Goal: Information Seeking & Learning: Understand process/instructions

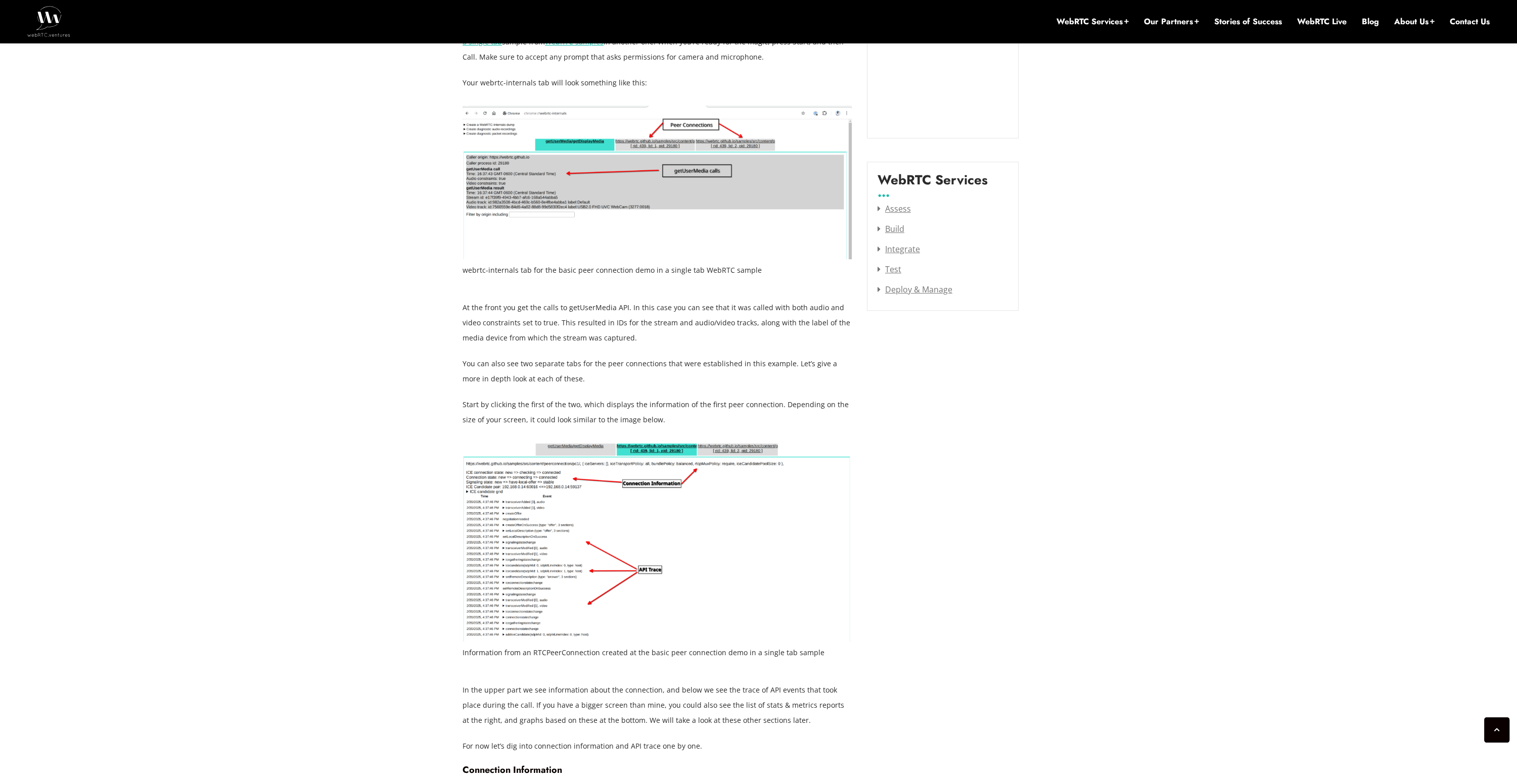
scroll to position [1334, 0]
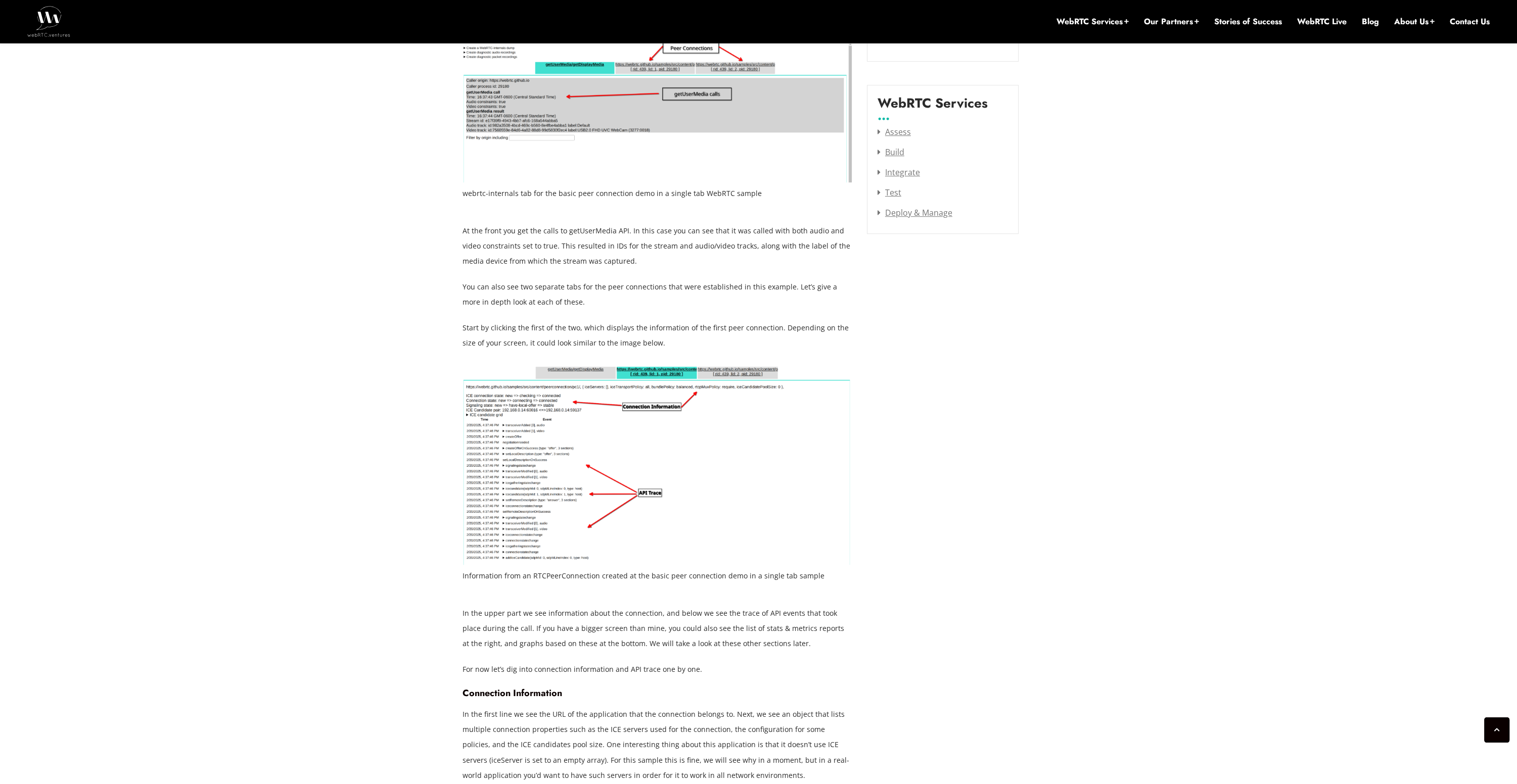
click at [598, 261] on p "At the front you get the calls to getUserMedia API. In this case you can see th…" at bounding box center [657, 245] width 389 height 45
click at [645, 292] on p "You can also see two separate tabs for the peer connections that were establish…" at bounding box center [657, 295] width 389 height 31
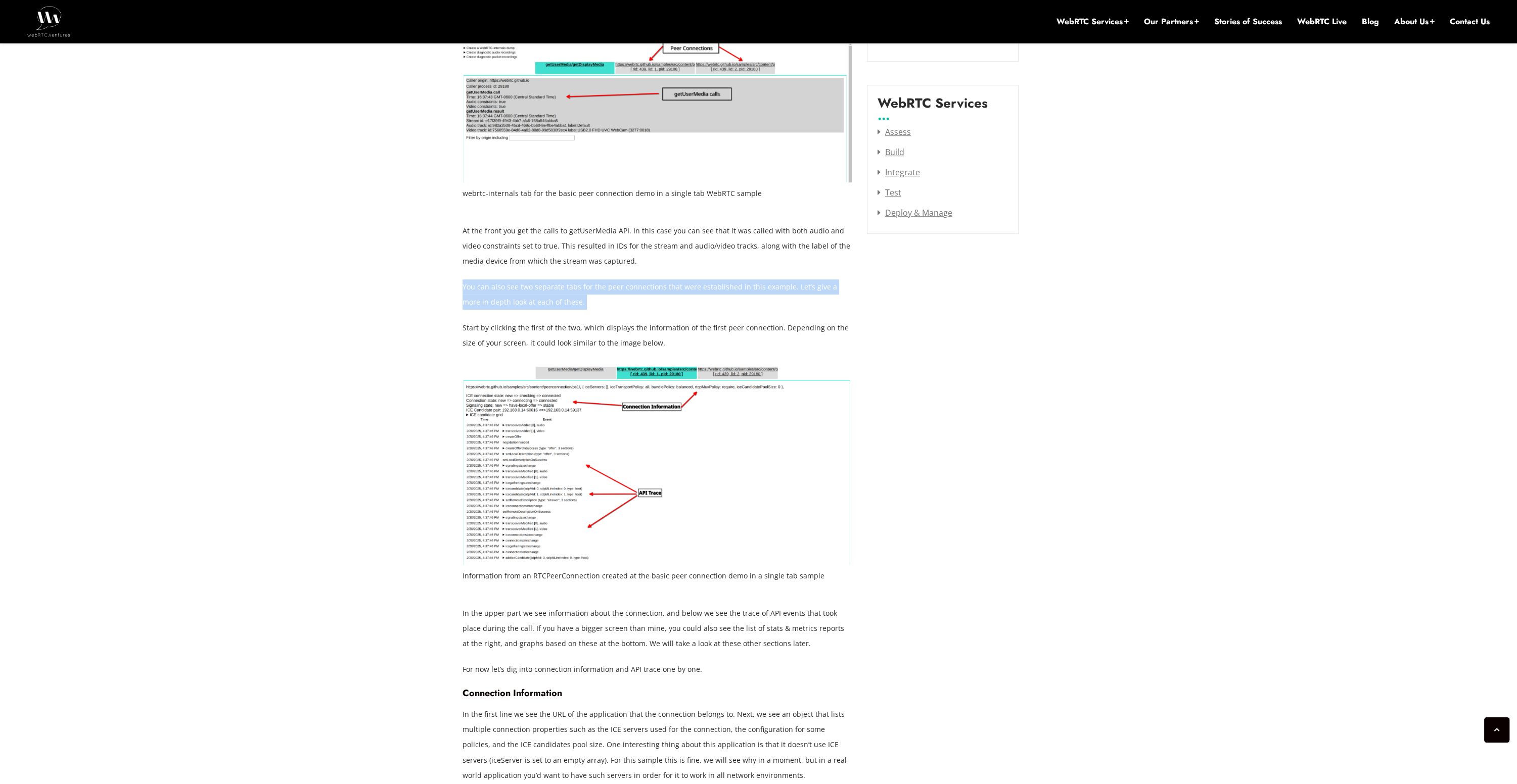
click at [645, 292] on p "You can also see two separate tabs for the peer connections that were establish…" at bounding box center [657, 295] width 389 height 31
click at [672, 337] on p "Start by clicking the first of the two, which displays the information of the f…" at bounding box center [657, 335] width 389 height 31
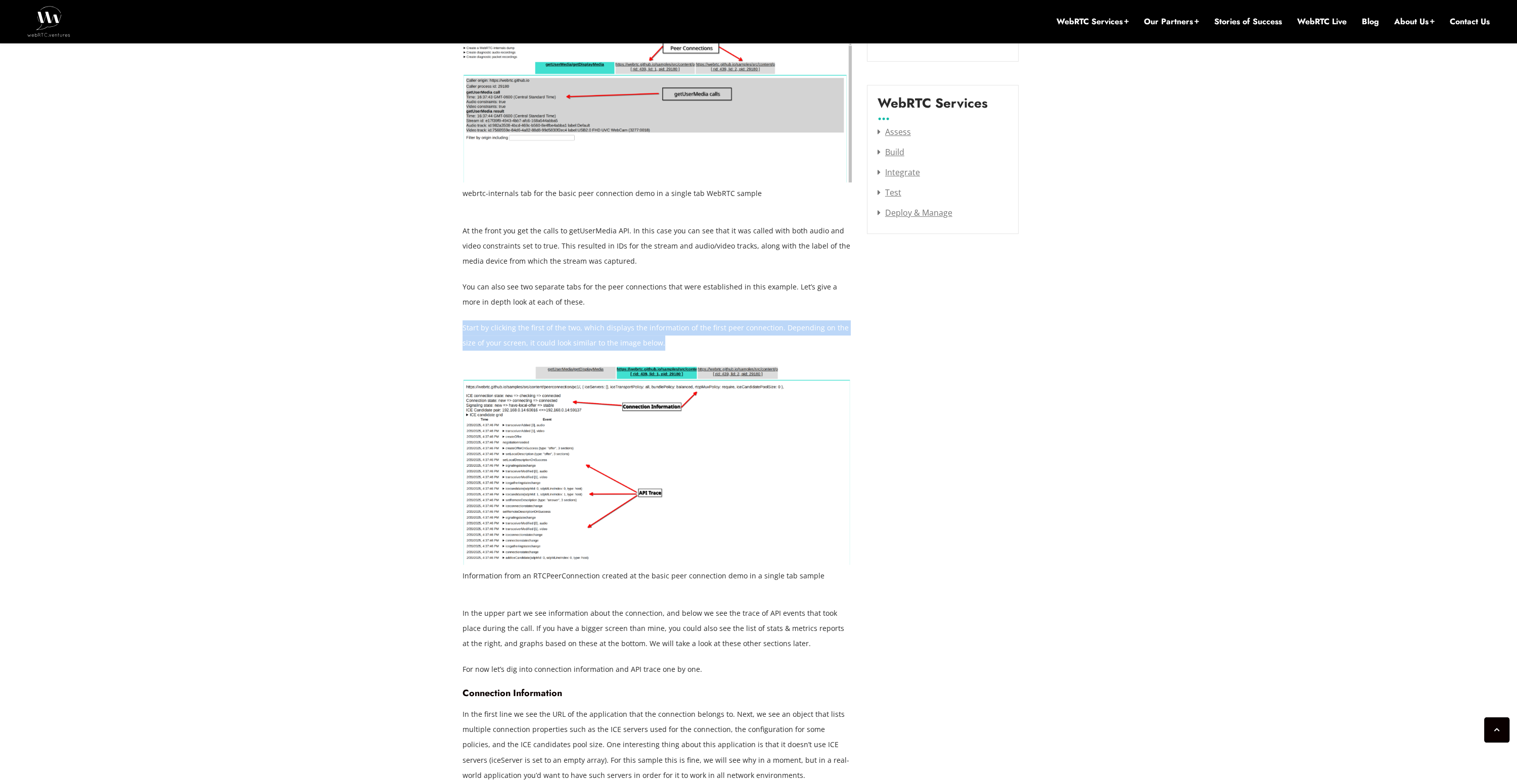
click at [672, 337] on p "Start by clicking the first of the two, which displays the information of the f…" at bounding box center [657, 335] width 389 height 31
click at [675, 338] on p "Start by clicking the first of the two, which displays the information of the f…" at bounding box center [657, 335] width 389 height 31
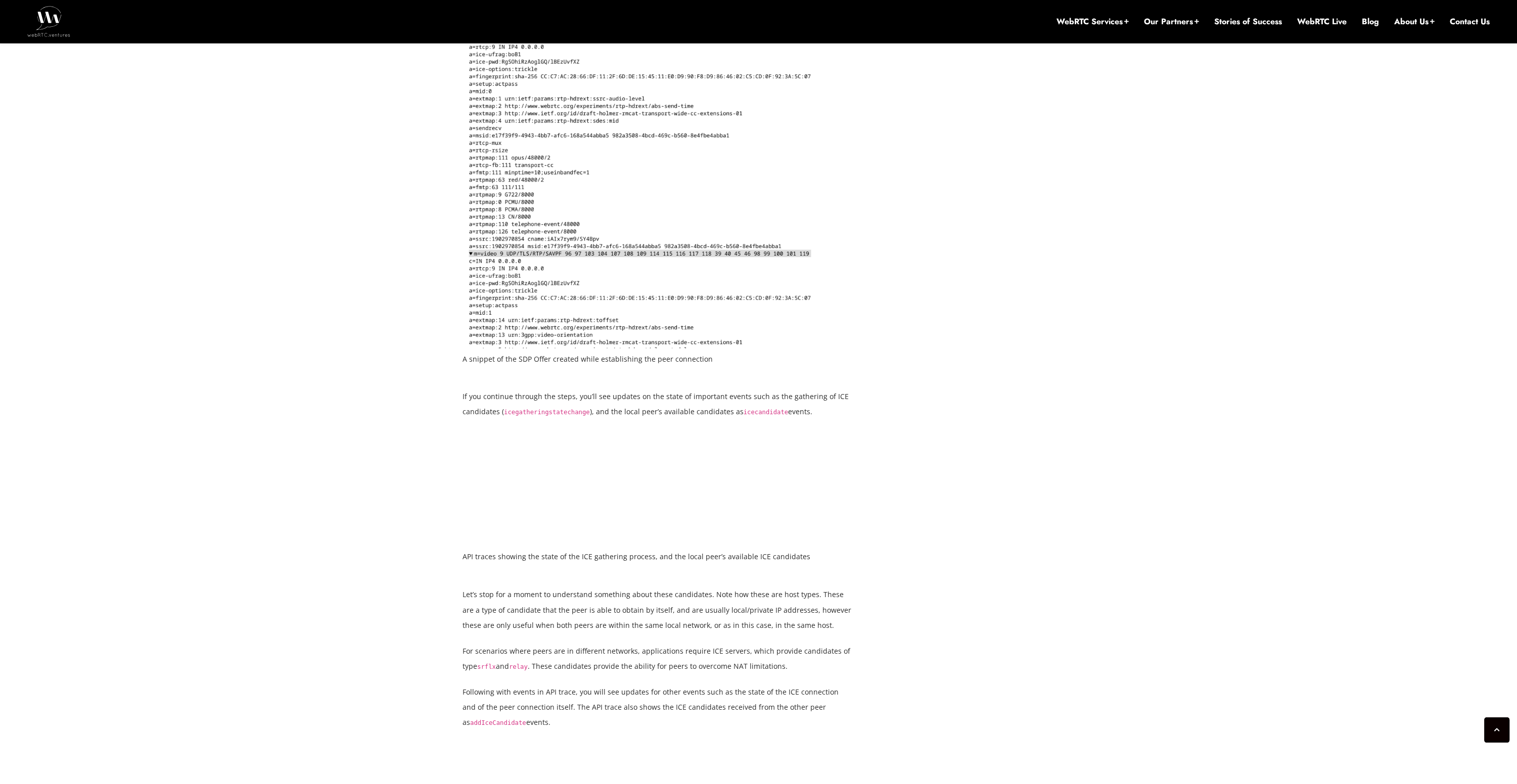
scroll to position [3274, 0]
